Goal: Communication & Community: Answer question/provide support

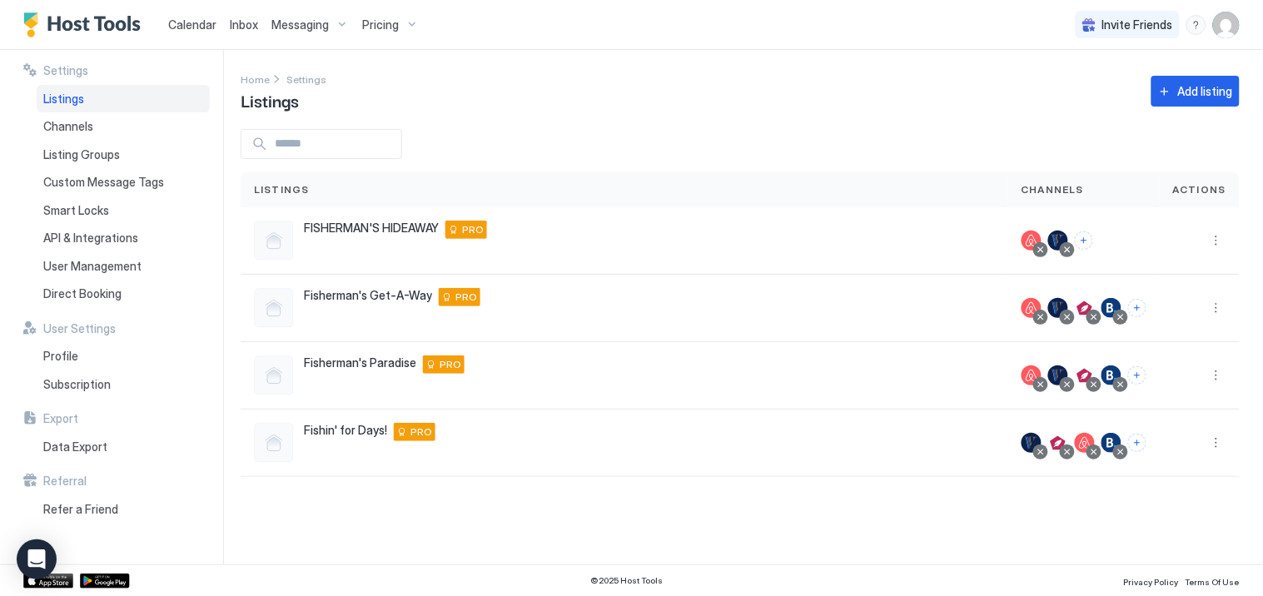
click at [301, 26] on span "Messaging" at bounding box center [299, 24] width 57 height 15
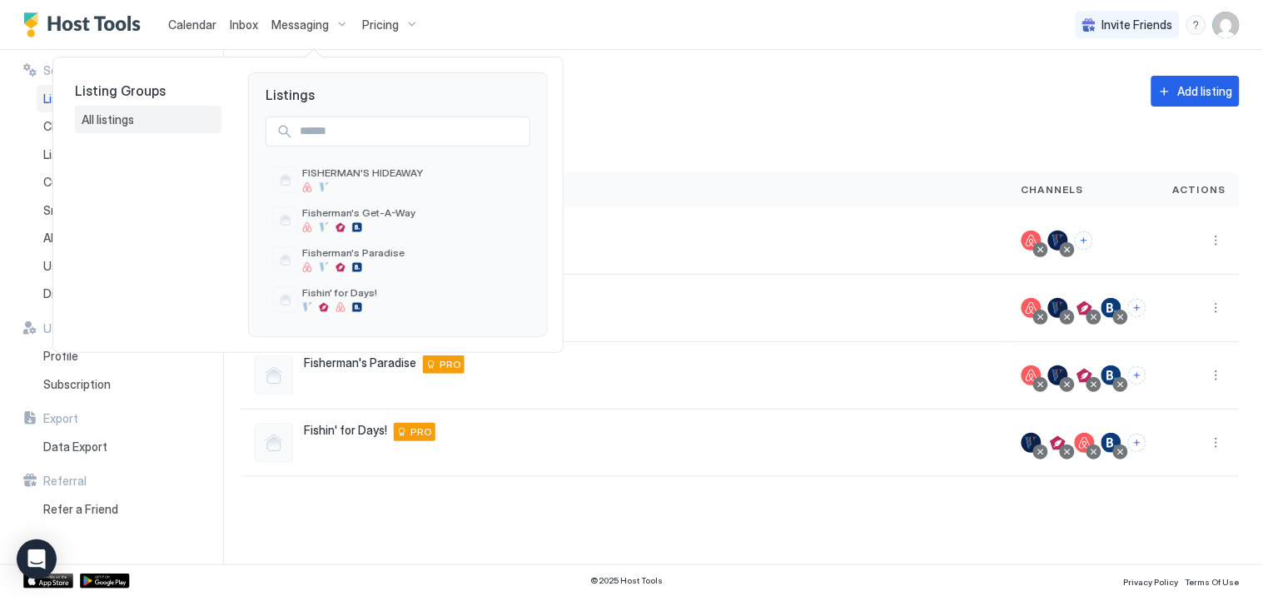
click at [119, 117] on span "All listings" at bounding box center [109, 119] width 55 height 15
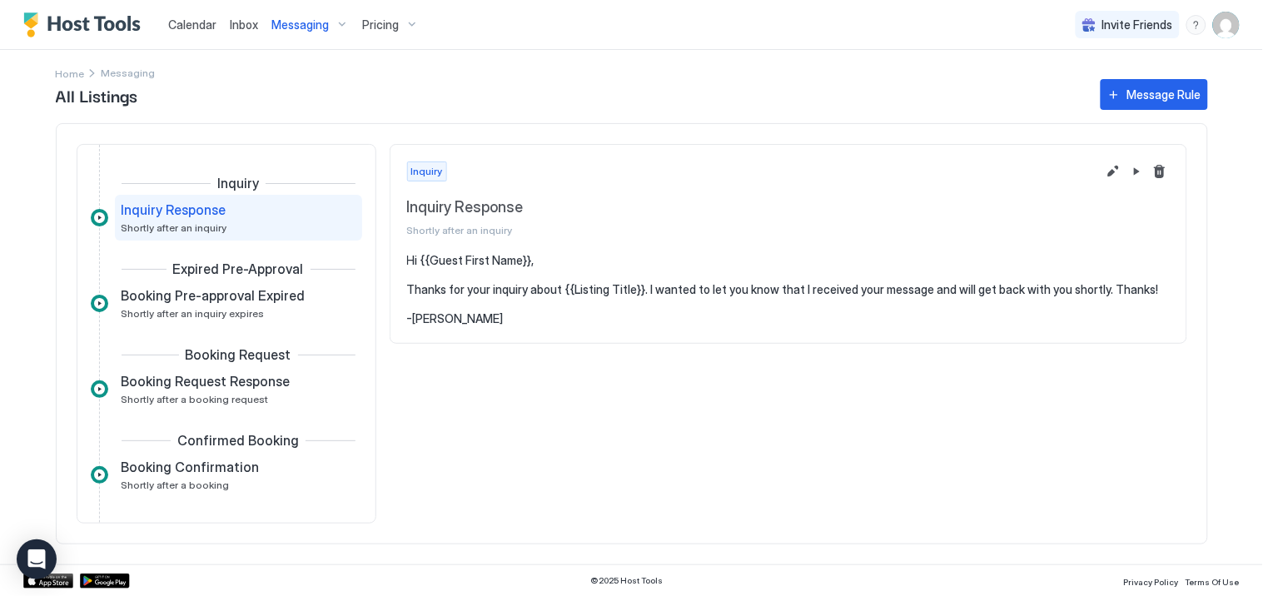
click at [237, 26] on span "Inbox" at bounding box center [244, 24] width 28 height 14
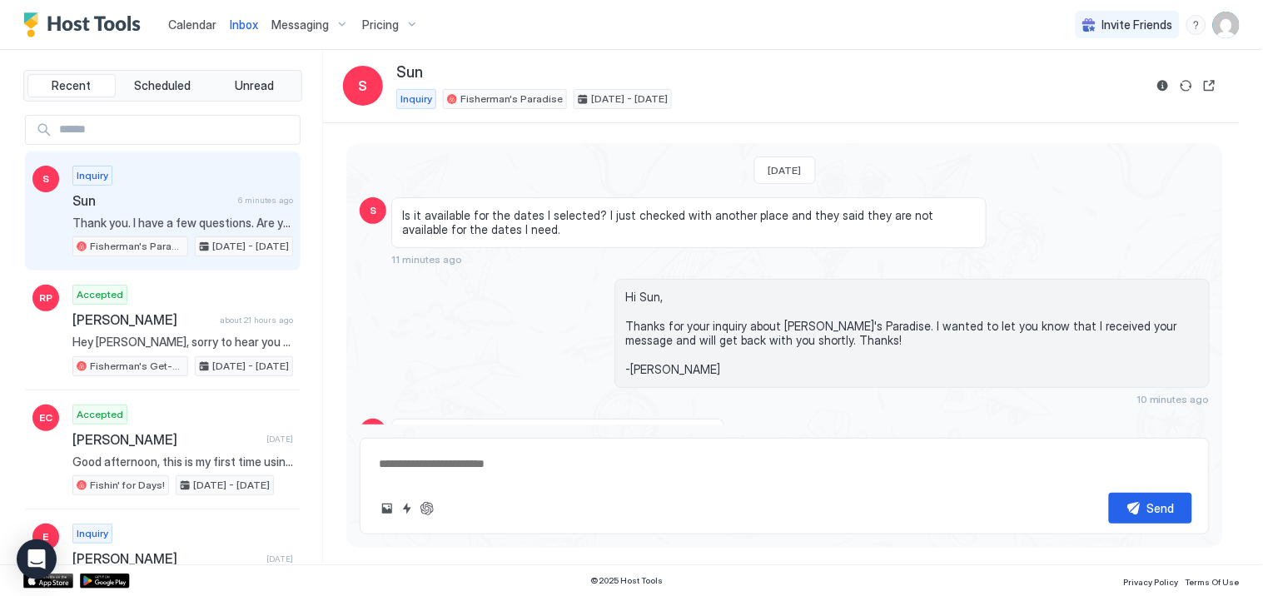
click at [603, 94] on span "[DATE] - [DATE]" at bounding box center [629, 99] width 77 height 15
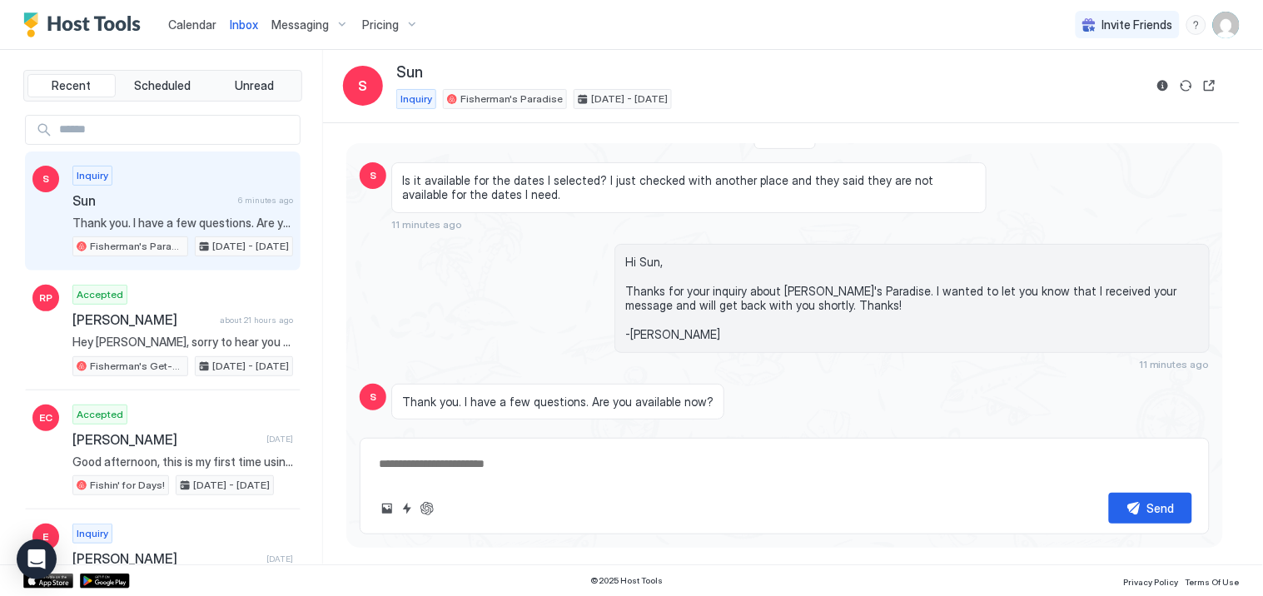
scroll to position [47, 0]
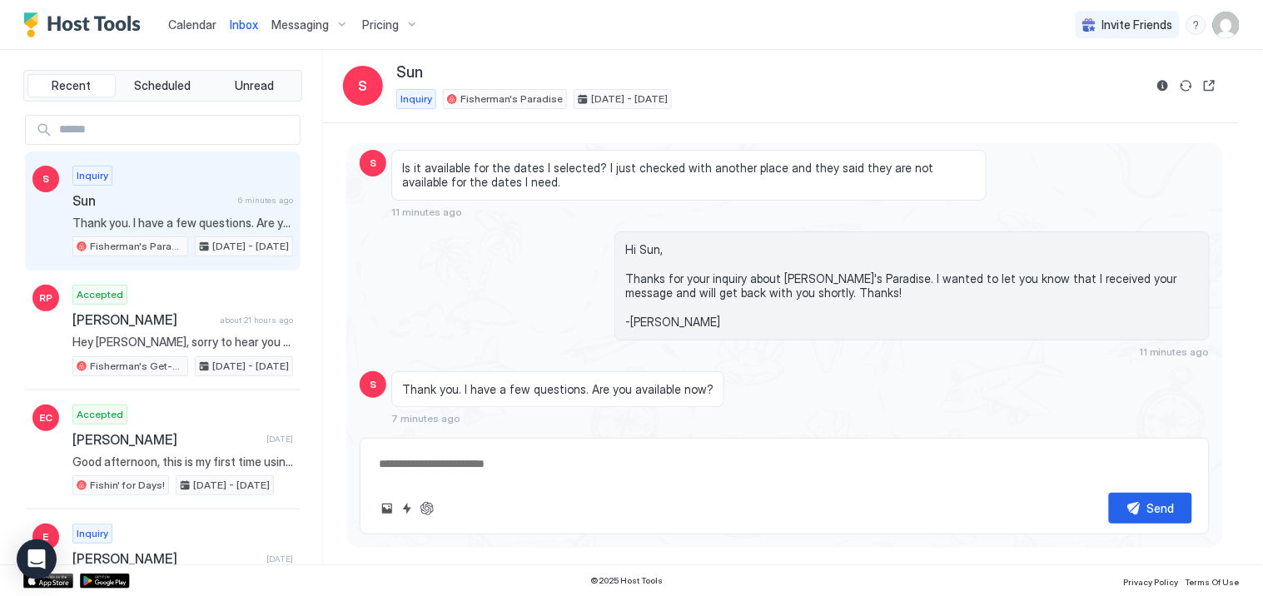
click at [609, 97] on span "[DATE] - [DATE]" at bounding box center [629, 99] width 77 height 15
click at [1217, 87] on button "Open reservation" at bounding box center [1209, 86] width 20 height 20
click at [1164, 87] on button "Reservation information" at bounding box center [1163, 86] width 20 height 20
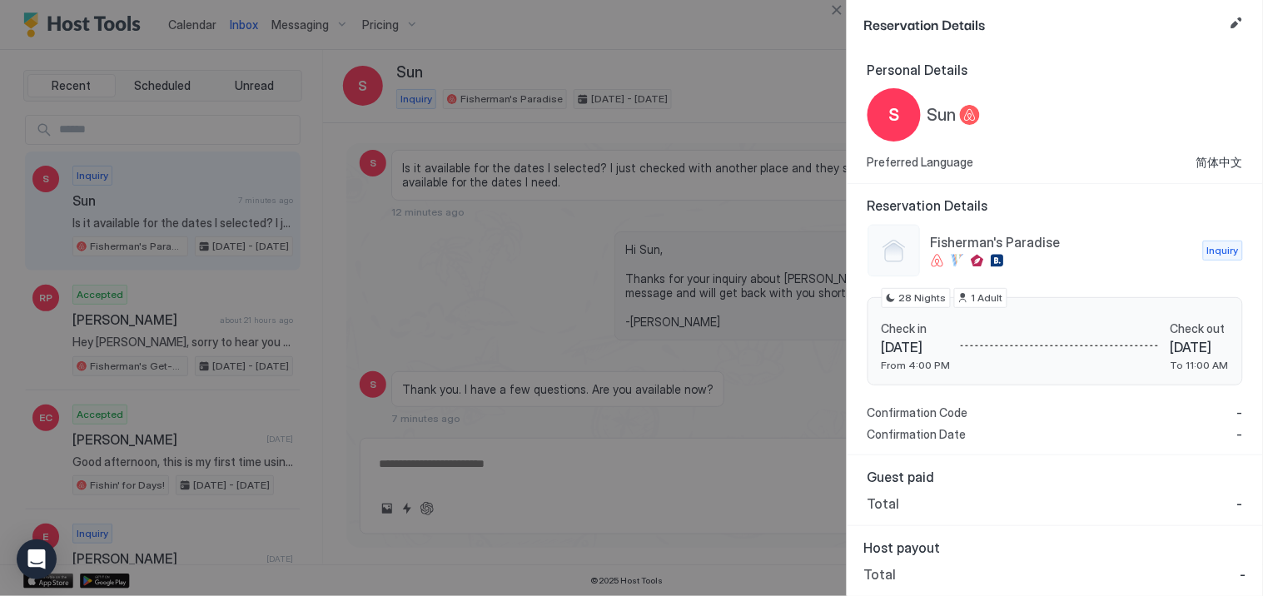
click at [701, 56] on div at bounding box center [631, 298] width 1263 height 596
click at [1235, 21] on button "Edit reservation" at bounding box center [1236, 23] width 20 height 20
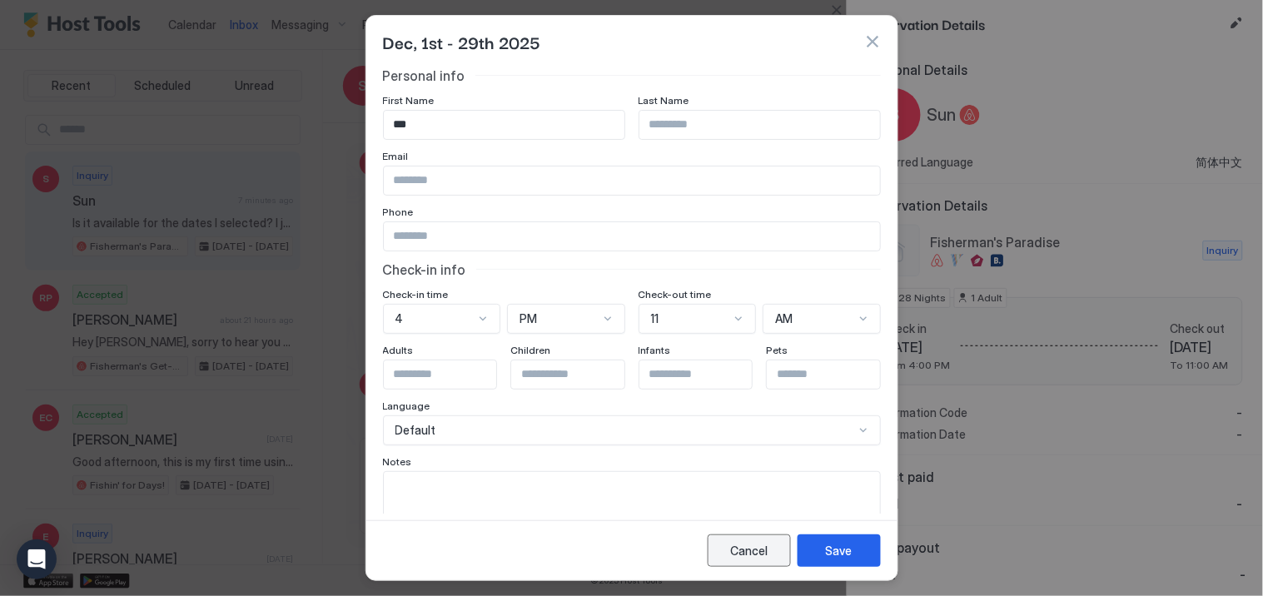
click at [756, 553] on div "Cancel" at bounding box center [748, 550] width 37 height 17
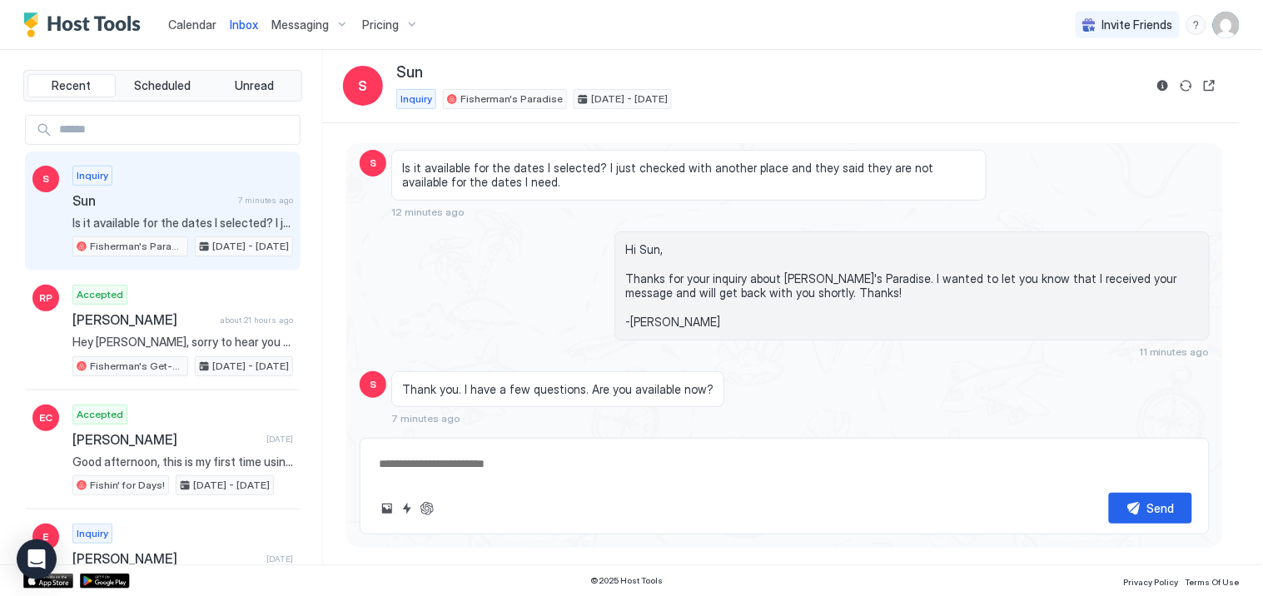
click at [196, 16] on link "Calendar" at bounding box center [192, 24] width 48 height 17
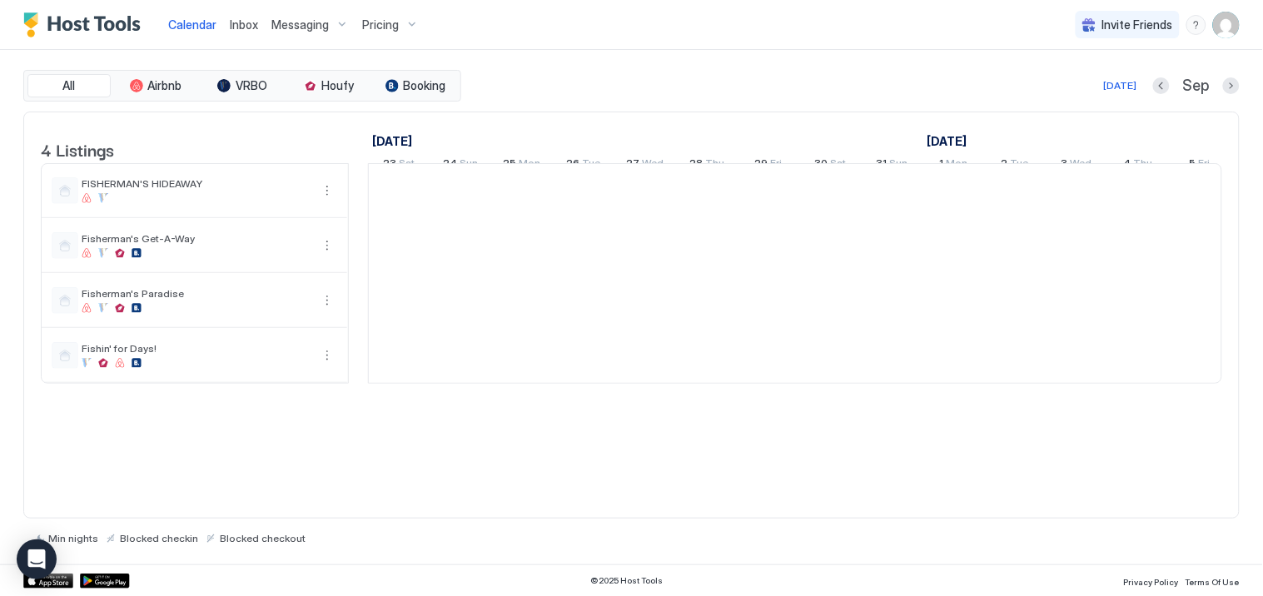
scroll to position [0, 925]
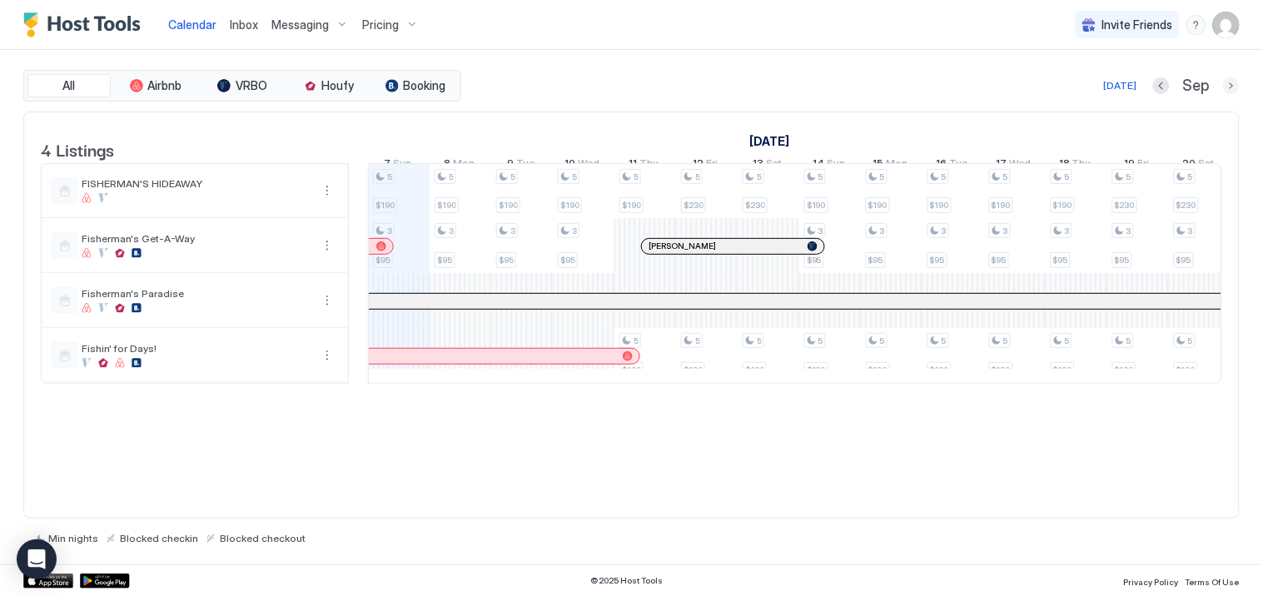
click at [1225, 79] on button "Next month" at bounding box center [1231, 85] width 17 height 17
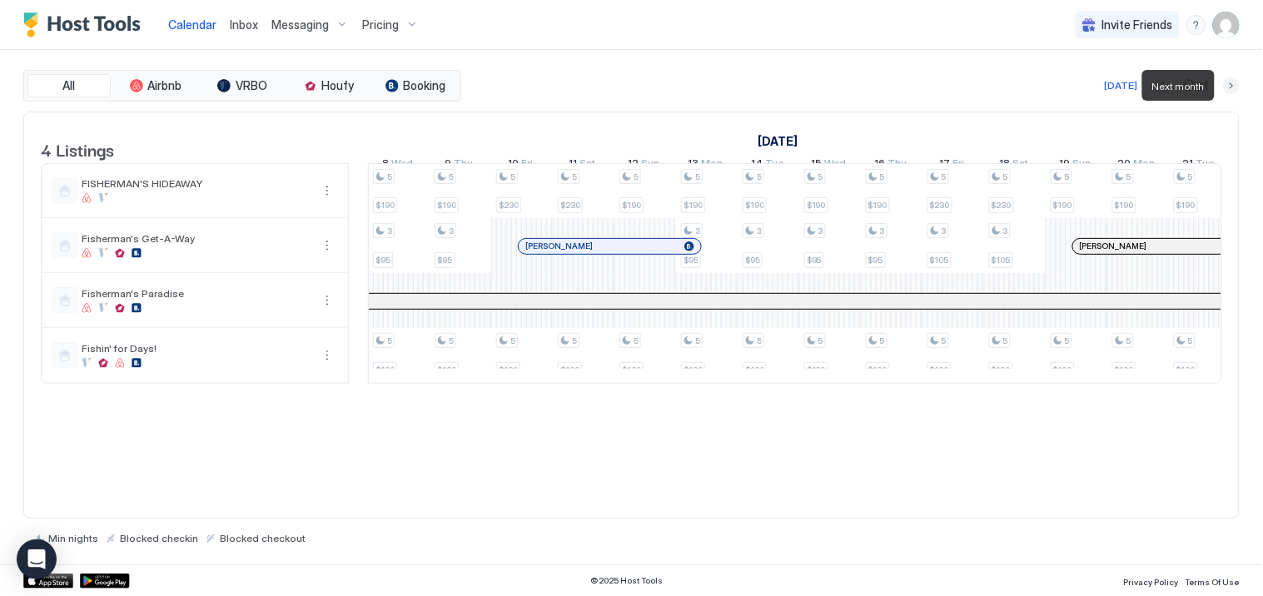
click at [1225, 79] on button "Next month" at bounding box center [1231, 85] width 17 height 17
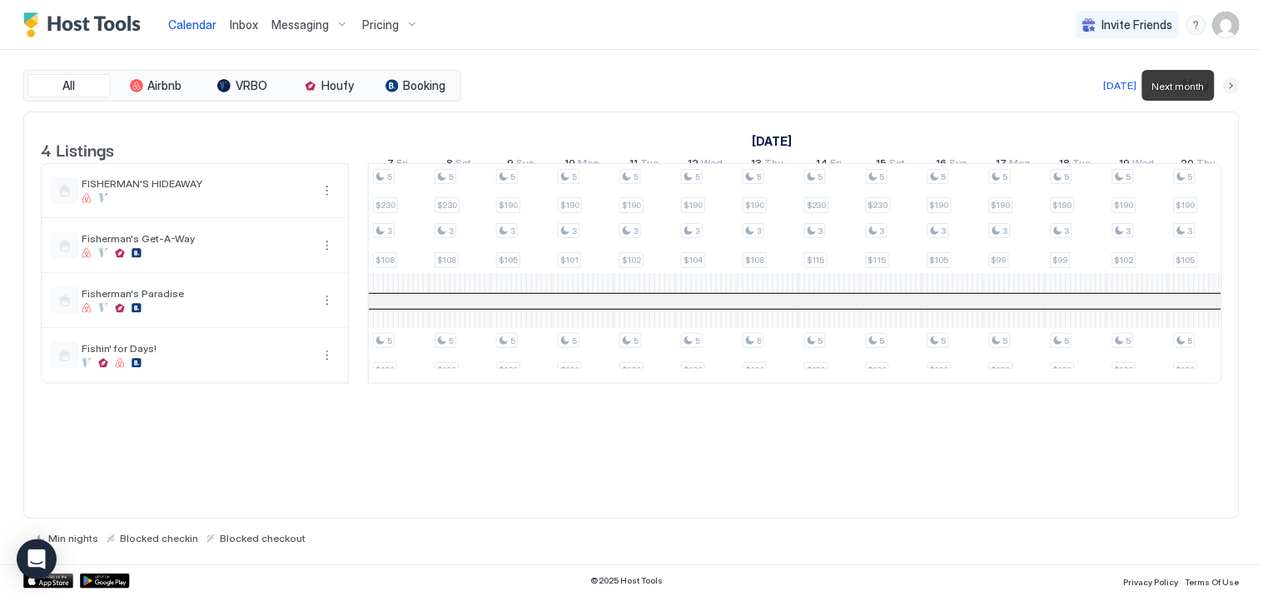
click at [1225, 79] on button "Next month" at bounding box center [1231, 85] width 17 height 17
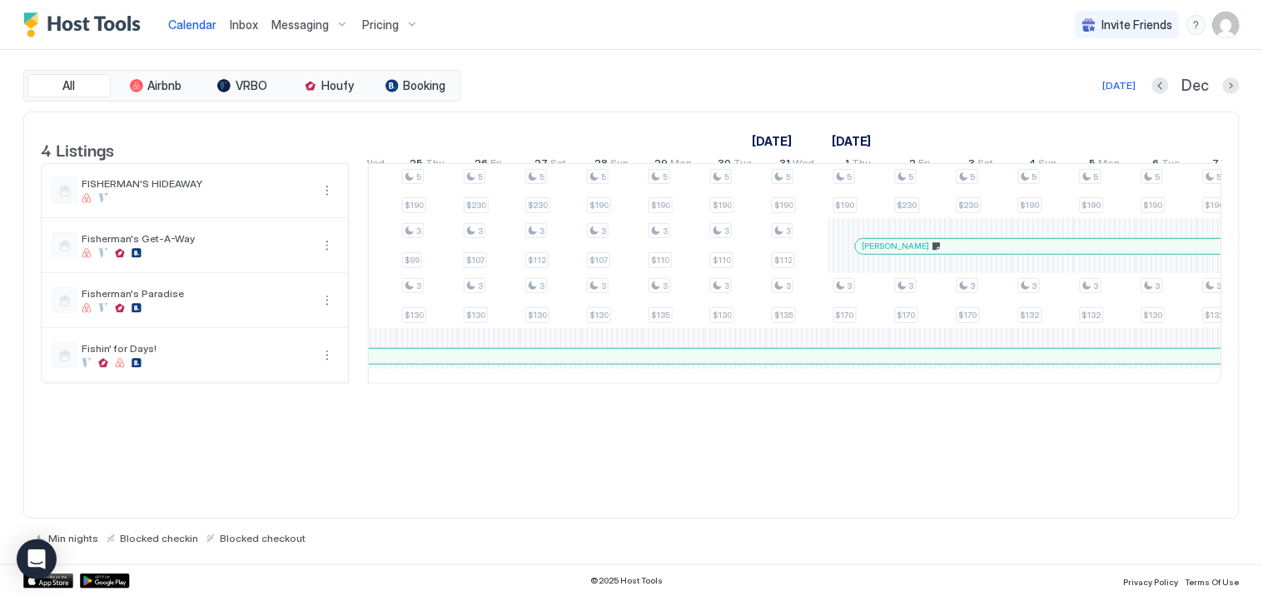
scroll to position [0, 1894]
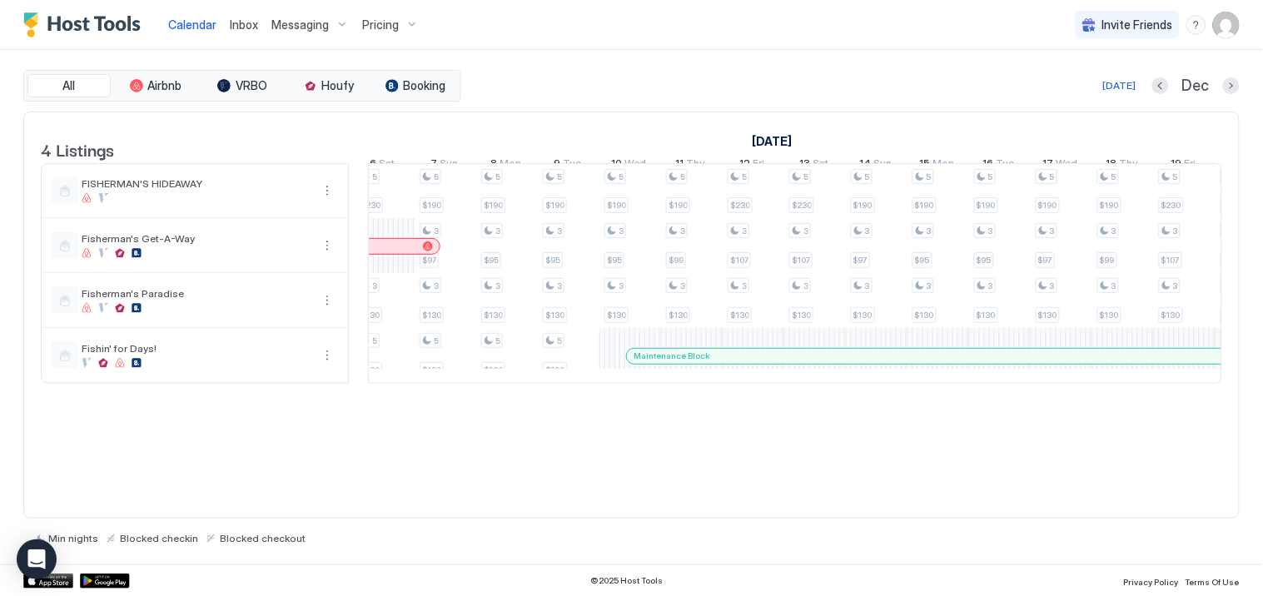
click at [236, 21] on span "Inbox" at bounding box center [244, 24] width 28 height 14
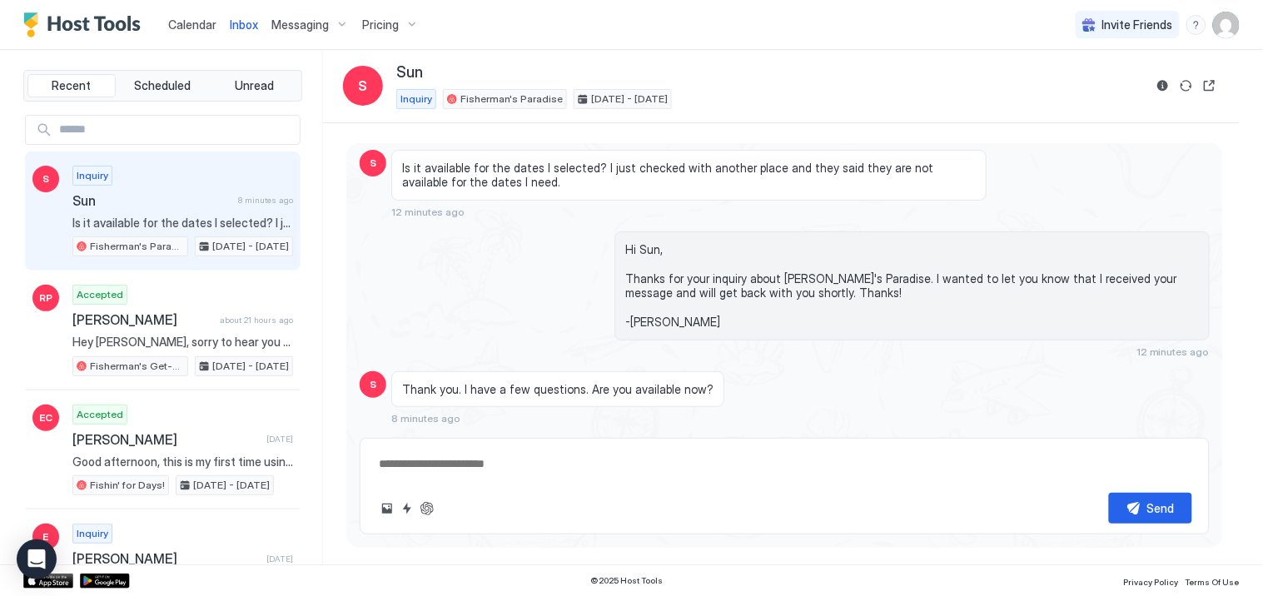
click at [446, 459] on textarea at bounding box center [784, 464] width 815 height 31
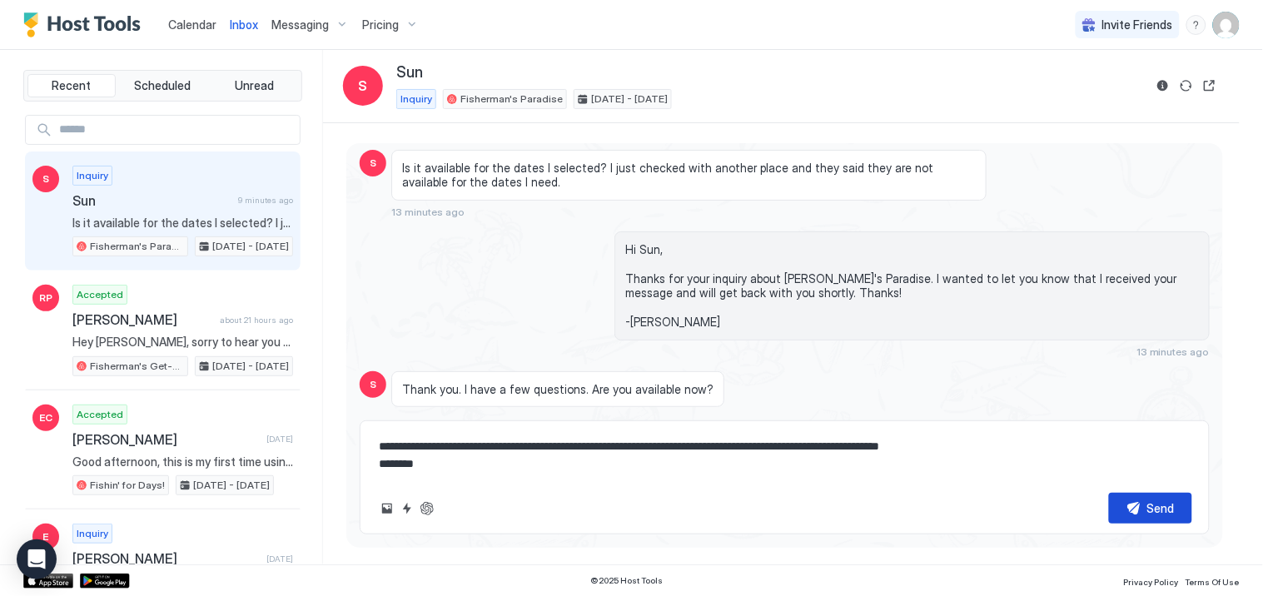
type textarea "**********"
click at [1147, 504] on div "Send" at bounding box center [1160, 507] width 27 height 17
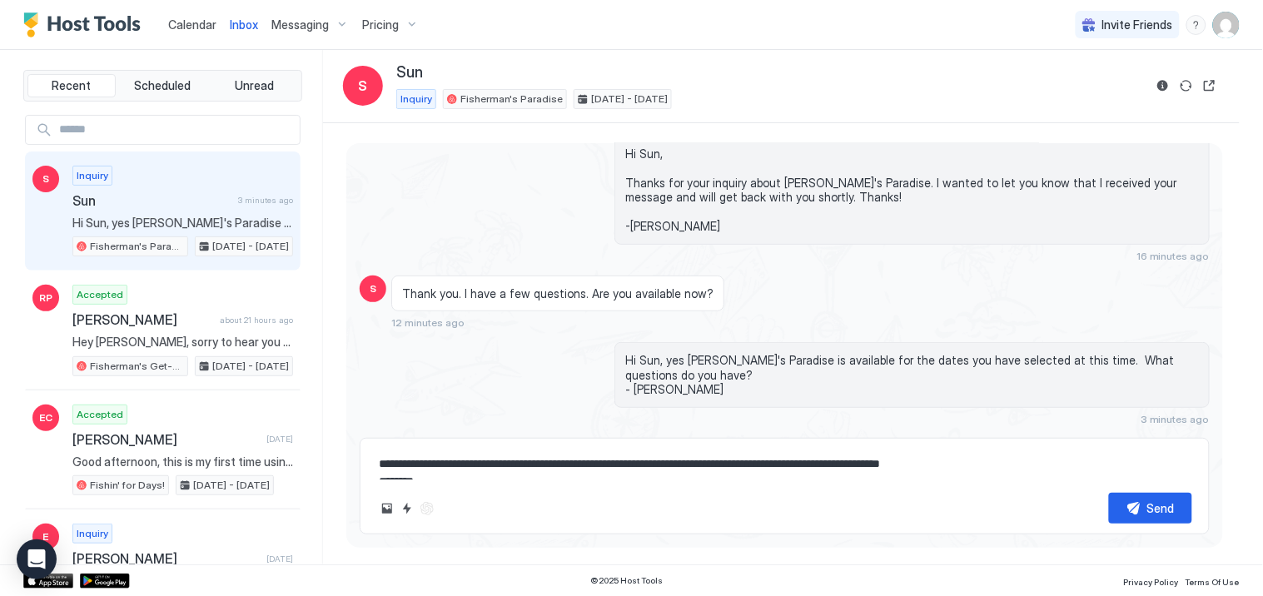
click at [233, 20] on span "Inbox" at bounding box center [244, 24] width 28 height 14
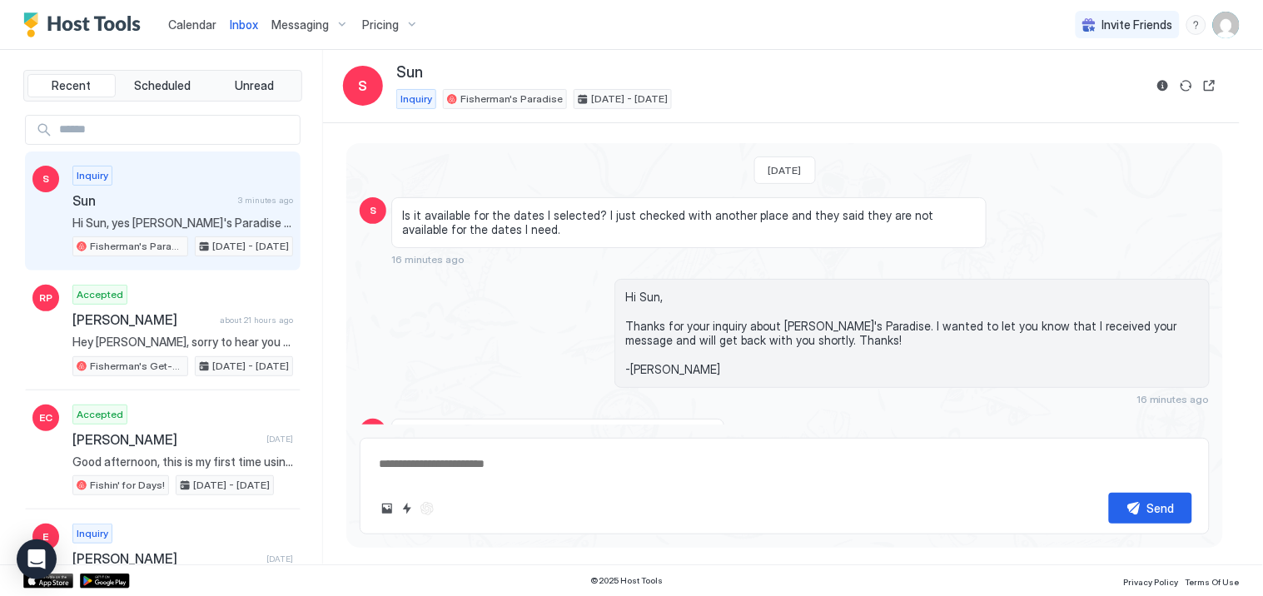
scroll to position [145, 0]
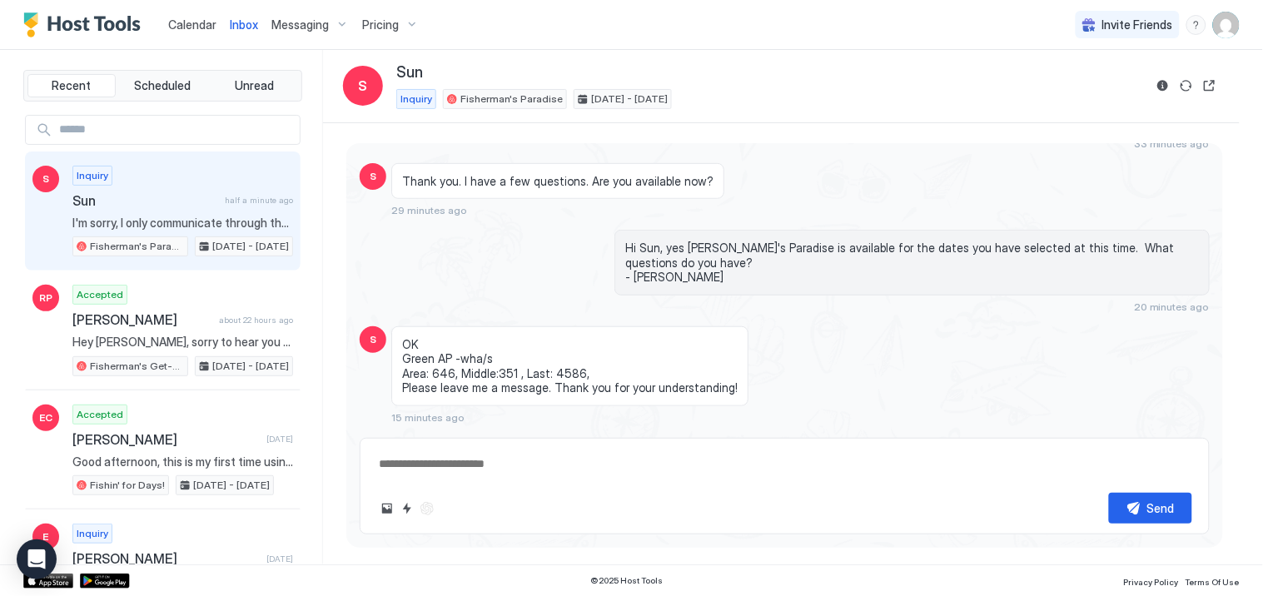
scroll to position [337, 0]
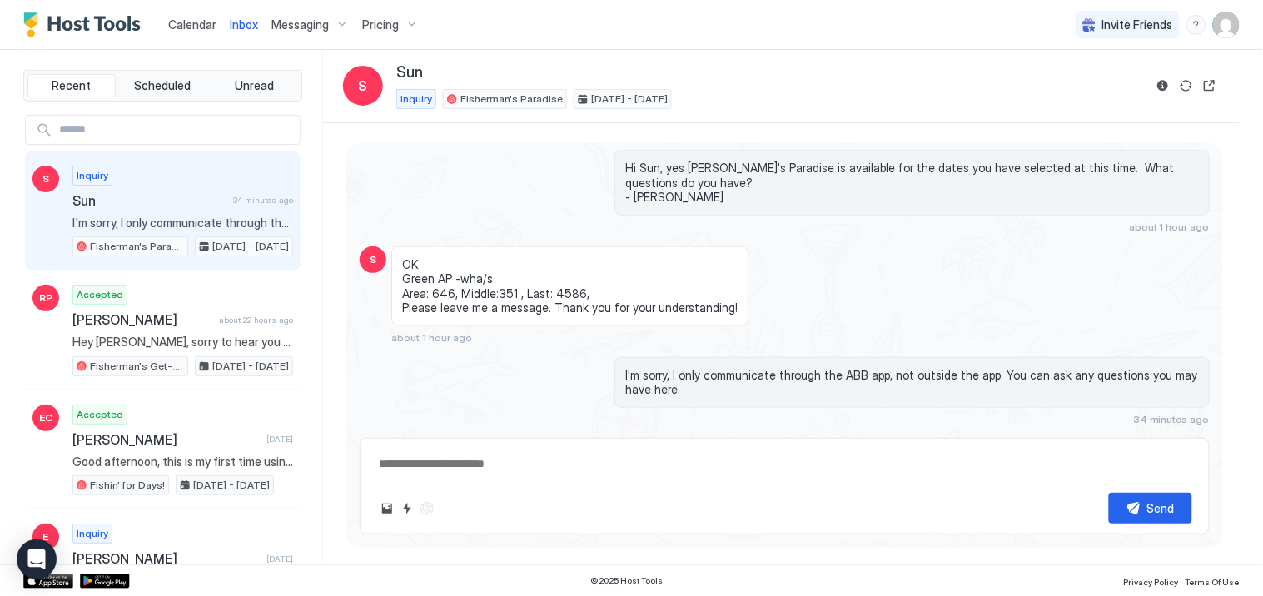
type textarea "*"
